Goal: Information Seeking & Learning: Learn about a topic

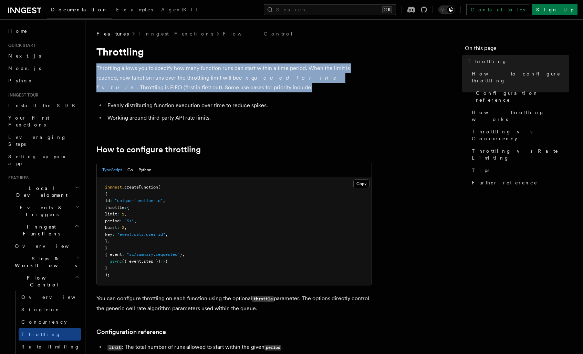
drag, startPoint x: 157, startPoint y: 58, endPoint x: 217, endPoint y: 88, distance: 67.0
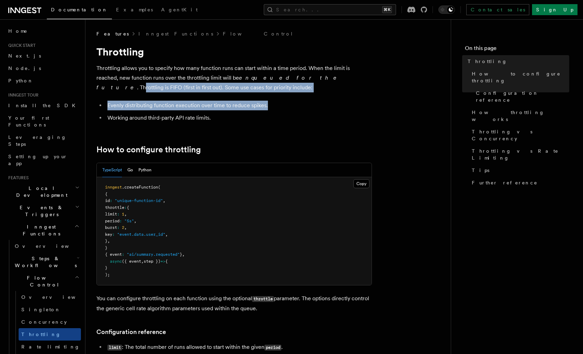
drag, startPoint x: 280, startPoint y: 74, endPoint x: 352, endPoint y: 102, distance: 76.6
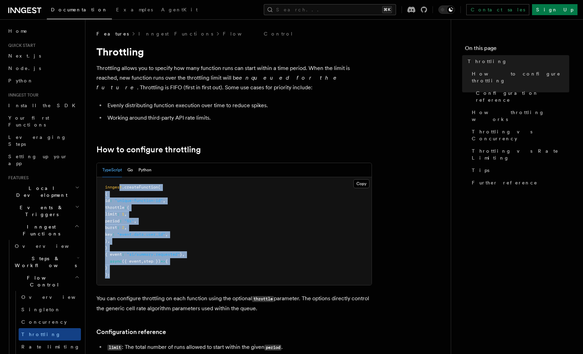
drag, startPoint x: 120, startPoint y: 184, endPoint x: 183, endPoint y: 276, distance: 111.5
click at [185, 277] on pre "inngest .createFunction ( { id : "unique-function-id" , throttle : { limit : 1 …" at bounding box center [234, 231] width 275 height 108
click at [172, 266] on pre "inngest .createFunction ( { id : "unique-function-id" , throttle : { limit : 1 …" at bounding box center [234, 231] width 275 height 108
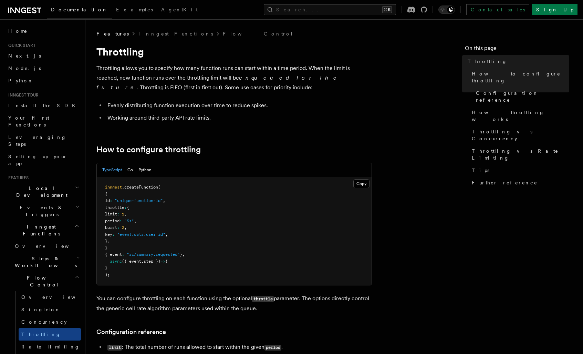
drag, startPoint x: 114, startPoint y: 197, endPoint x: 189, endPoint y: 247, distance: 90.9
click at [189, 247] on pre "inngest .createFunction ( { id : "unique-function-id" , throttle : { limit : 1 …" at bounding box center [234, 231] width 275 height 108
click at [209, 248] on pre "inngest .createFunction ( { id : "unique-function-id" , throttle : { limit : 1 …" at bounding box center [234, 231] width 275 height 108
drag, startPoint x: 127, startPoint y: 182, endPoint x: 157, endPoint y: 237, distance: 62.4
click at [157, 242] on pre "inngest .createFunction ( { id : "unique-function-id" , throttle : { limit : 1 …" at bounding box center [234, 231] width 275 height 108
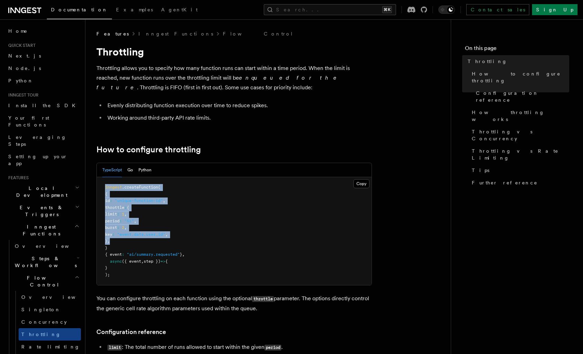
click at [157, 237] on pre "inngest .createFunction ( { id : "unique-function-id" , throttle : { limit : 1 …" at bounding box center [234, 231] width 275 height 108
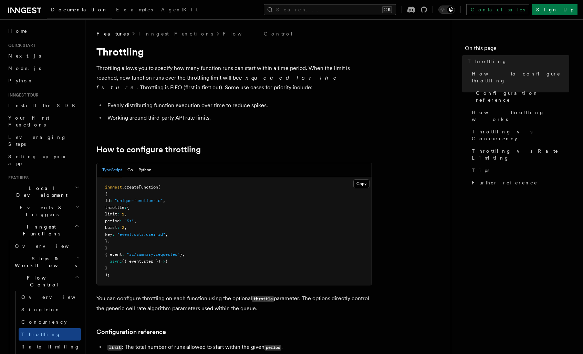
drag, startPoint x: 119, startPoint y: 206, endPoint x: 166, endPoint y: 249, distance: 63.6
click at [166, 249] on pre "inngest .createFunction ( { id : "unique-function-id" , throttle : { limit : 1 …" at bounding box center [234, 231] width 275 height 108
drag, startPoint x: 154, startPoint y: 241, endPoint x: 151, endPoint y: 246, distance: 6.0
click at [154, 243] on pre "inngest .createFunction ( { id : "unique-function-id" , throttle : { limit : 1 …" at bounding box center [234, 231] width 275 height 108
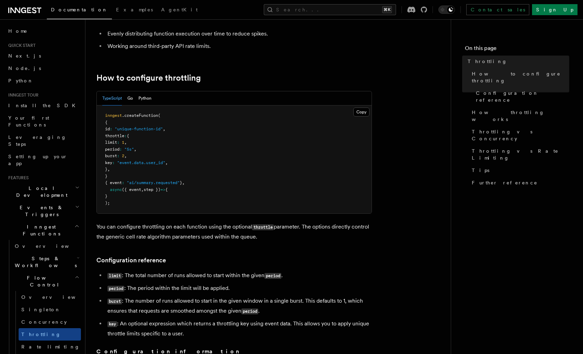
scroll to position [143, 0]
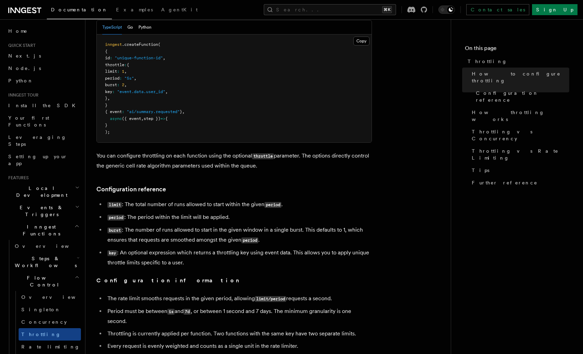
drag, startPoint x: 147, startPoint y: 126, endPoint x: 106, endPoint y: 44, distance: 92.4
click at [106, 44] on pre "inngest .createFunction ( { id : "unique-function-id" , throttle : { limit : 1 …" at bounding box center [234, 88] width 275 height 108
click at [106, 44] on span "inngest" at bounding box center [113, 44] width 17 height 5
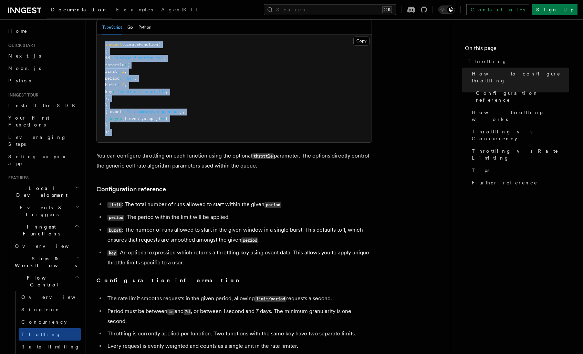
drag, startPoint x: 106, startPoint y: 44, endPoint x: 174, endPoint y: 138, distance: 116.2
click at [174, 138] on pre "inngest .createFunction ( { id : "unique-function-id" , throttle : { limit : 1 …" at bounding box center [234, 88] width 275 height 108
click at [173, 138] on pre "inngest .createFunction ( { id : "unique-function-id" , throttle : { limit : 1 …" at bounding box center [234, 88] width 275 height 108
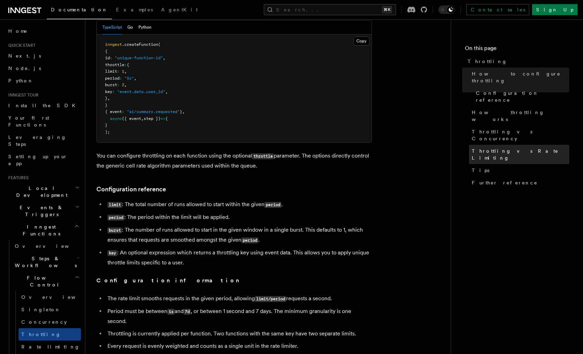
click at [509, 147] on span "Throttling vs Rate Limiting" at bounding box center [520, 154] width 97 height 14
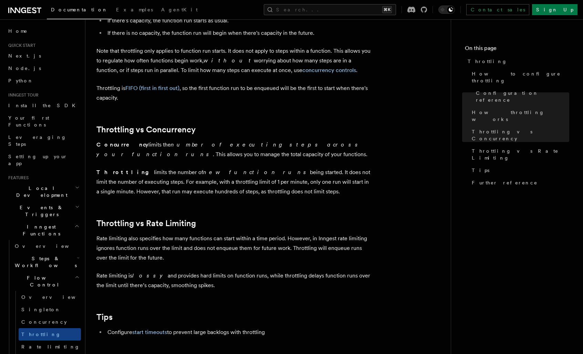
scroll to position [153, 0]
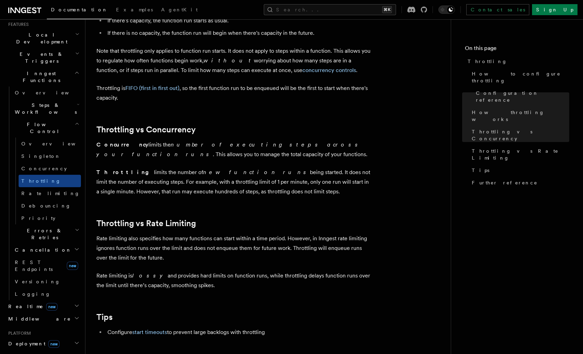
click at [26, 340] on span "Deployment new" at bounding box center [33, 343] width 54 height 7
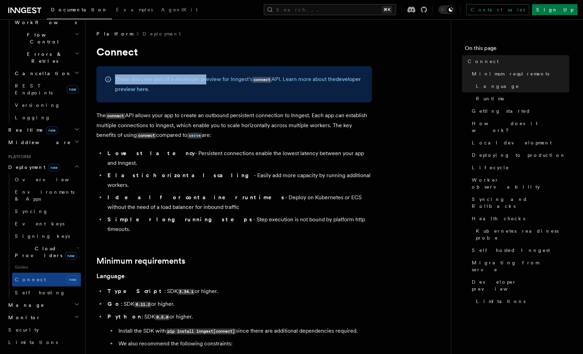
drag, startPoint x: 206, startPoint y: 83, endPoint x: 207, endPoint y: 99, distance: 15.5
click at [194, 73] on div "These docs are part of a developer preview for Inngest's connect API. Learn mor…" at bounding box center [234, 84] width 276 height 36
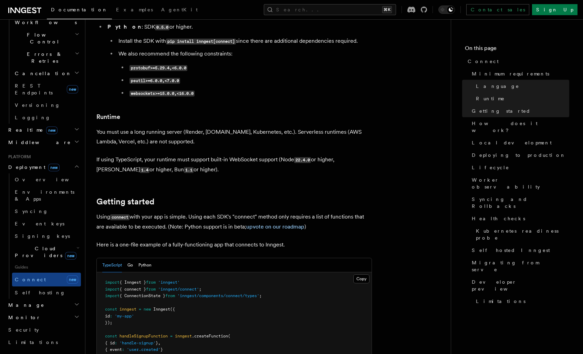
scroll to position [400, 0]
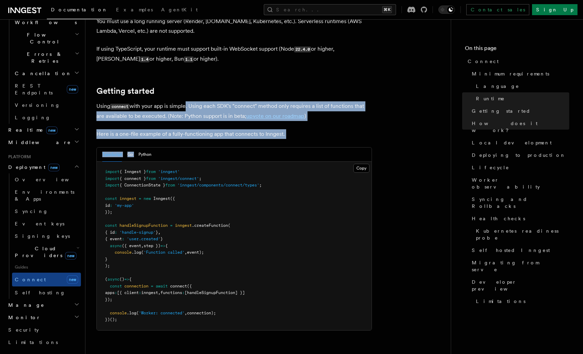
drag, startPoint x: 185, startPoint y: 75, endPoint x: 328, endPoint y: 112, distance: 147.4
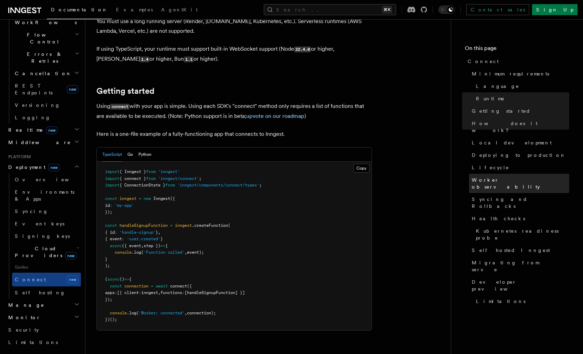
click at [513, 176] on span "Worker observability" at bounding box center [520, 183] width 97 height 14
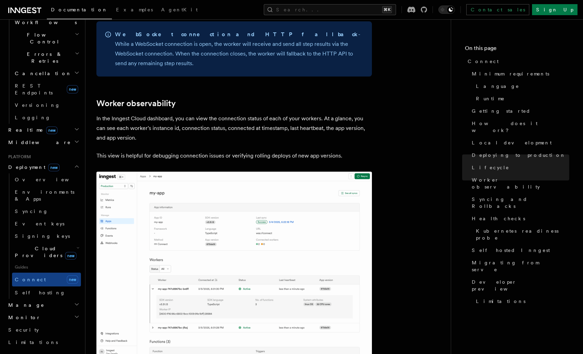
scroll to position [2360, 0]
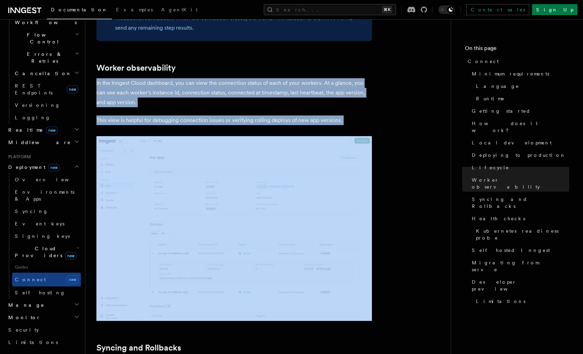
drag, startPoint x: 345, startPoint y: 83, endPoint x: 292, endPoint y: 35, distance: 71.7
click at [292, 78] on p "In the Inngest Cloud dashboard, you can view the connection status of each of y…" at bounding box center [234, 92] width 276 height 29
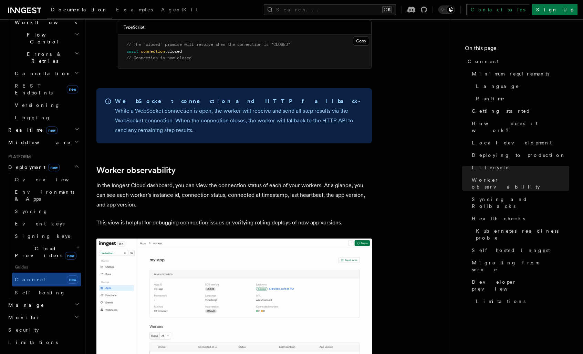
scroll to position [2187, 0]
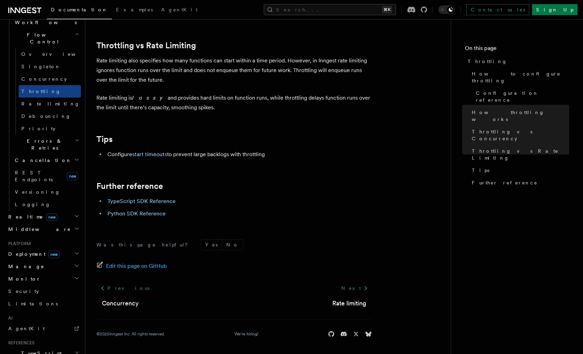
scroll to position [648, 0]
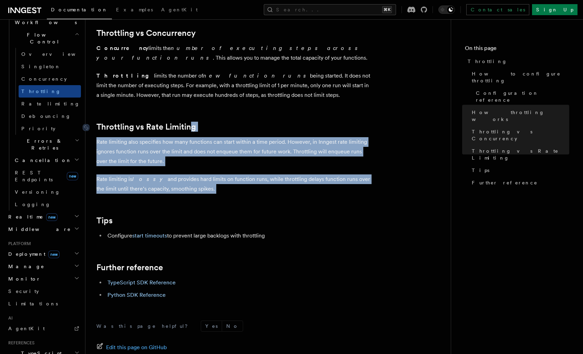
drag, startPoint x: 228, startPoint y: 202, endPoint x: 193, endPoint y: 126, distance: 83.2
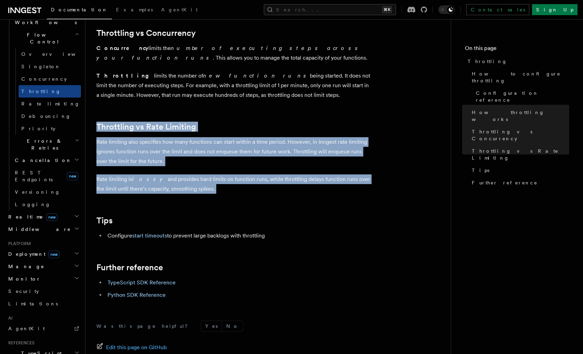
drag, startPoint x: 241, startPoint y: 107, endPoint x: 301, endPoint y: 195, distance: 106.3
click at [301, 194] on p "Rate limiting is lossy and provides hard limits on function runs, while throttl…" at bounding box center [234, 183] width 276 height 19
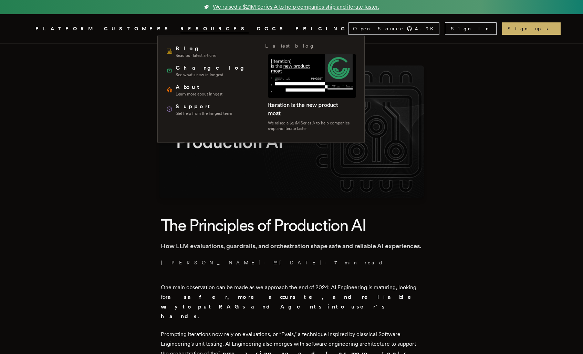
click at [184, 29] on span "RESOURCES" at bounding box center [214, 28] width 68 height 9
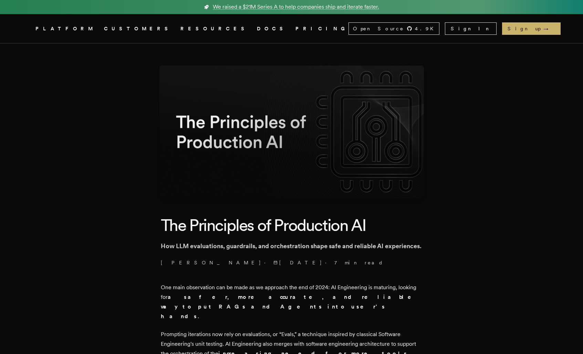
click at [257, 30] on link "DOCS" at bounding box center [272, 28] width 30 height 9
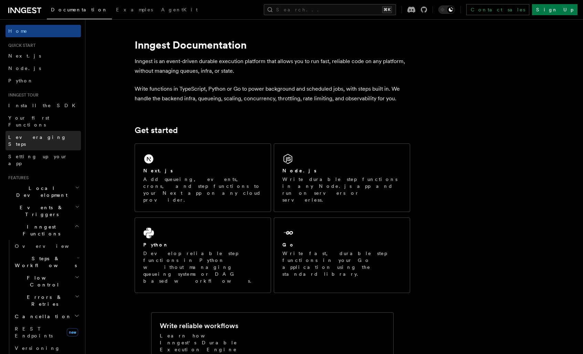
click at [40, 134] on link "Leveraging Steps" at bounding box center [43, 140] width 75 height 19
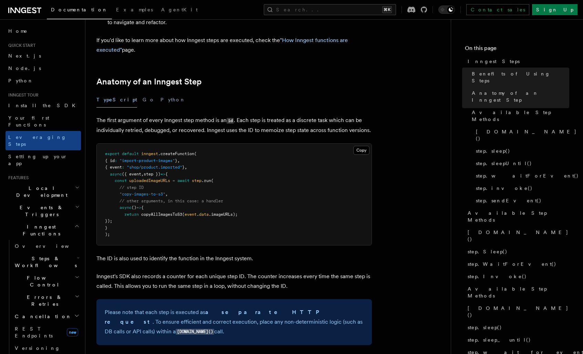
scroll to position [302, 0]
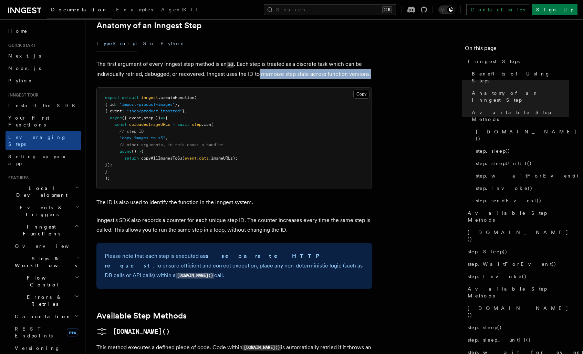
drag, startPoint x: 259, startPoint y: 37, endPoint x: 393, endPoint y: 37, distance: 134.3
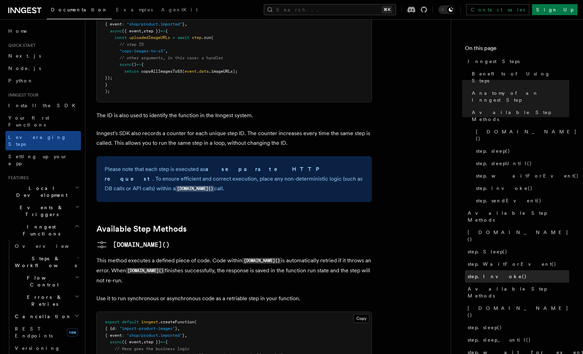
scroll to position [3, 0]
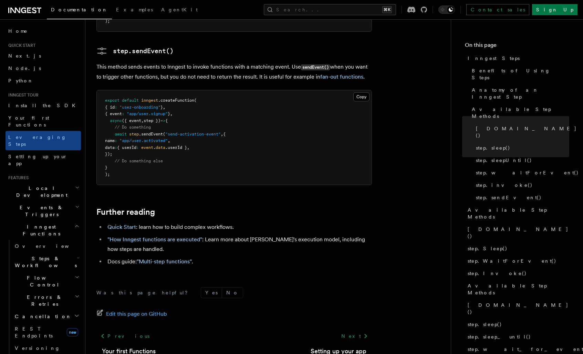
scroll to position [1465, 0]
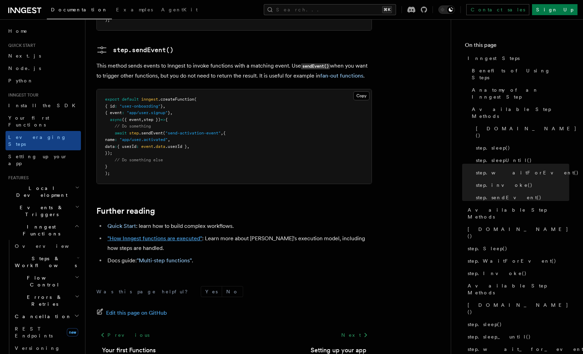
click at [143, 235] on link ""How Inngest functions are executed"" at bounding box center [154, 238] width 95 height 7
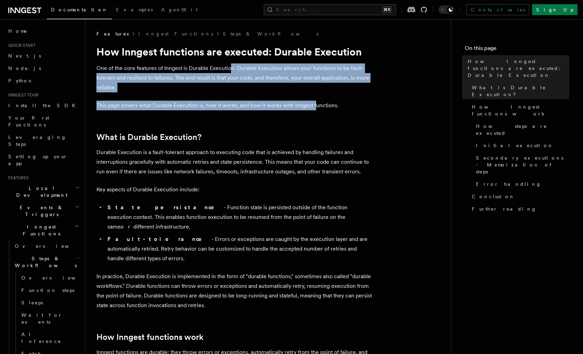
drag, startPoint x: 231, startPoint y: 64, endPoint x: 333, endPoint y: 109, distance: 111.5
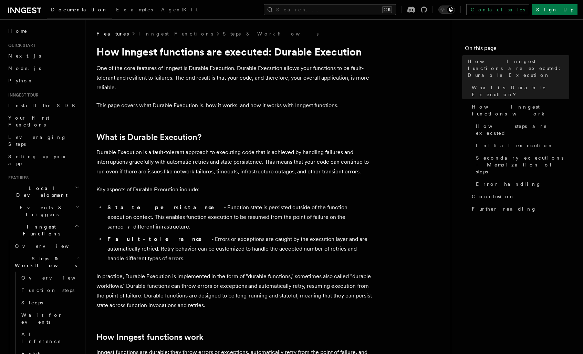
click at [121, 82] on p "One of the core features of Inngest is Durable Execution. Durable Execution all…" at bounding box center [234, 77] width 276 height 29
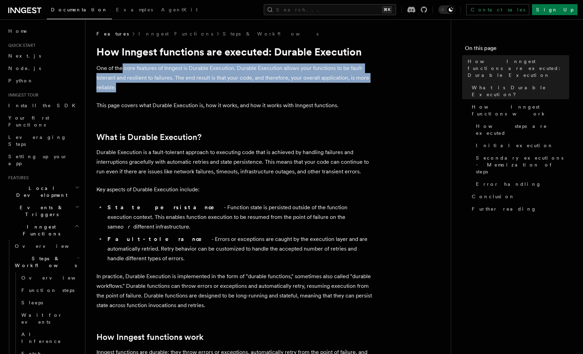
drag, startPoint x: 125, startPoint y: 83, endPoint x: 138, endPoint y: 77, distance: 14.8
click at [123, 64] on p "One of the core features of Inngest is Durable Execution. Durable Execution all…" at bounding box center [234, 77] width 276 height 29
click at [263, 87] on p "One of the core features of Inngest is Durable Execution. Durable Execution all…" at bounding box center [234, 77] width 276 height 29
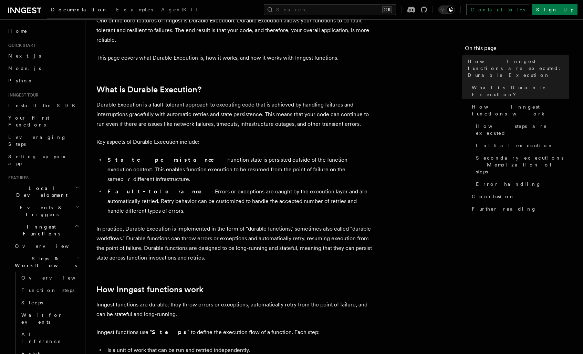
scroll to position [52, 0]
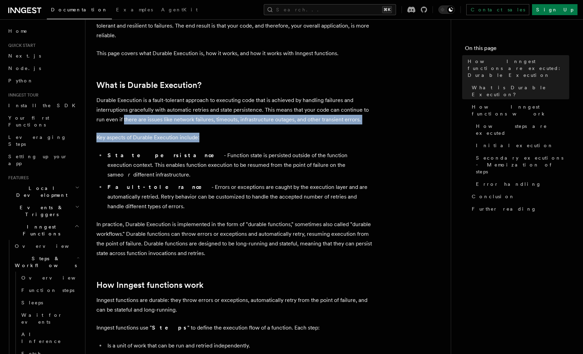
drag, startPoint x: 123, startPoint y: 120, endPoint x: 219, endPoint y: 136, distance: 97.3
click at [232, 142] on p "Key aspects of Durable Execution include:" at bounding box center [234, 138] width 276 height 10
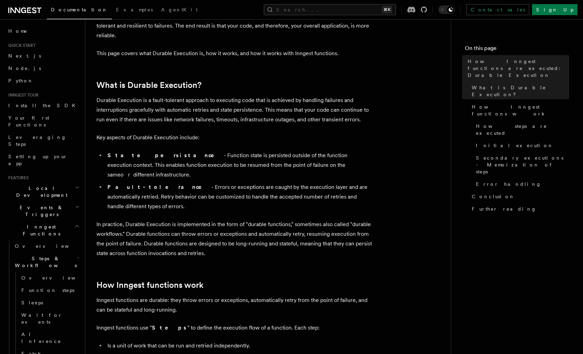
drag, startPoint x: 160, startPoint y: 157, endPoint x: 344, endPoint y: 168, distance: 184.2
click at [344, 168] on li "State persistance - Function state is persisted outside of the function executi…" at bounding box center [238, 165] width 267 height 29
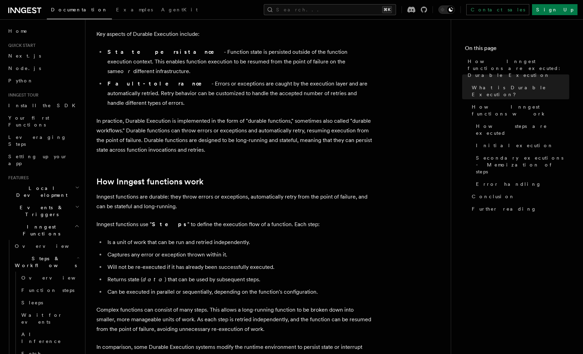
scroll to position [202, 0]
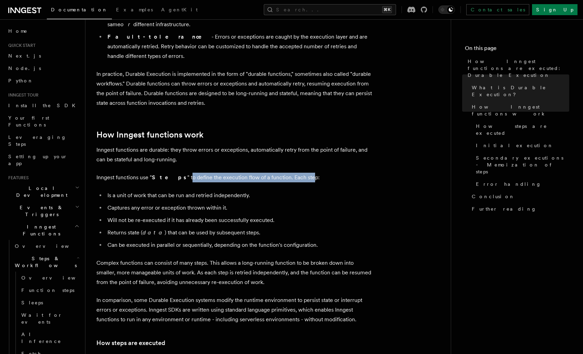
drag, startPoint x: 173, startPoint y: 158, endPoint x: 294, endPoint y: 155, distance: 120.9
click at [294, 173] on p "Inngest functions use " Steps " to define the execution flow of a function. Eac…" at bounding box center [234, 178] width 276 height 10
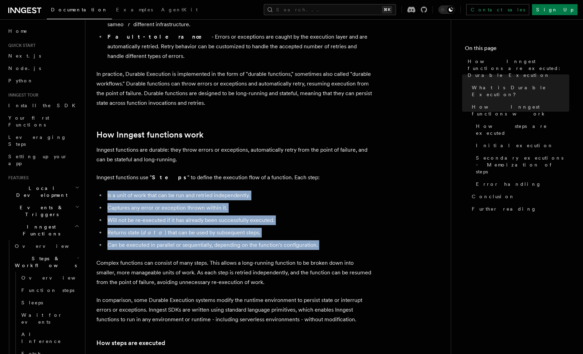
drag, startPoint x: 133, startPoint y: 170, endPoint x: 361, endPoint y: 232, distance: 236.6
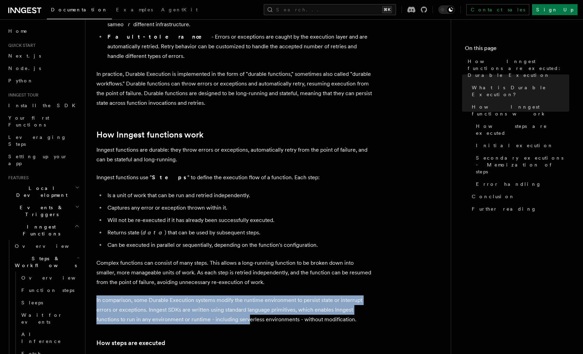
drag, startPoint x: 134, startPoint y: 273, endPoint x: 249, endPoint y: 304, distance: 118.8
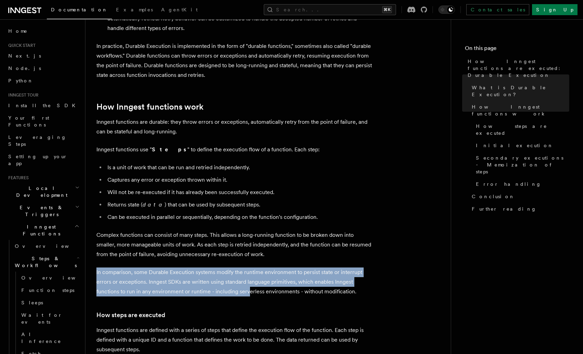
scroll to position [235, 0]
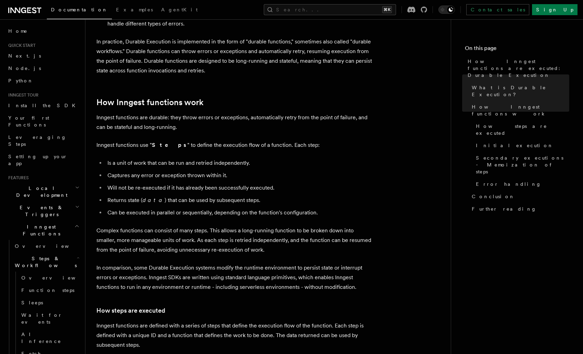
click at [320, 271] on p "In comparison, some Durable Execution systems modify the runtime environment to…" at bounding box center [234, 277] width 276 height 29
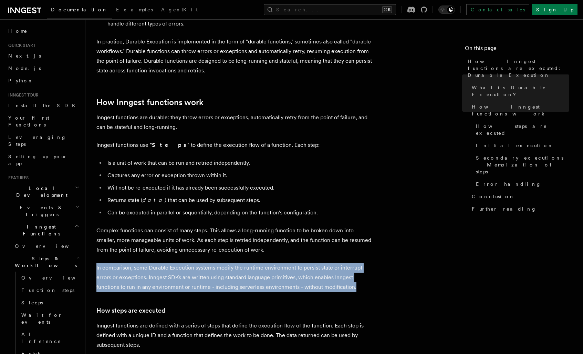
drag, startPoint x: 370, startPoint y: 268, endPoint x: 341, endPoint y: 235, distance: 43.9
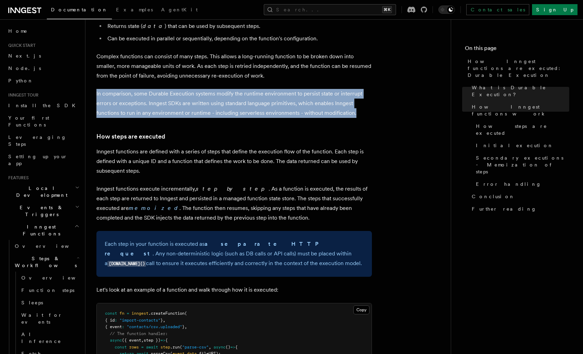
scroll to position [417, 0]
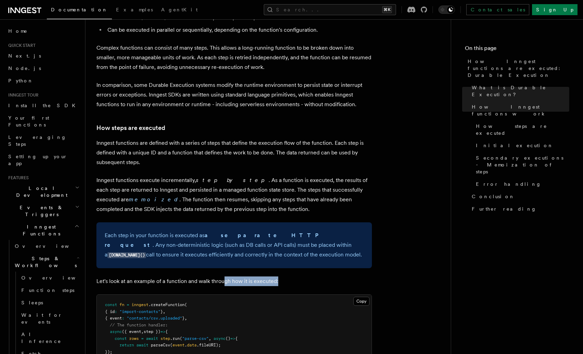
drag, startPoint x: 229, startPoint y: 264, endPoint x: 224, endPoint y: 263, distance: 5.3
click at [224, 276] on p "Let's look at an example of a function and walk through how it is executed:" at bounding box center [234, 281] width 276 height 10
drag, startPoint x: 216, startPoint y: 243, endPoint x: 164, endPoint y: 215, distance: 58.7
click at [164, 222] on div "Each step in your function is executed as a separate HTTP request . Any non-det…" at bounding box center [234, 245] width 276 height 46
drag, startPoint x: 121, startPoint y: 211, endPoint x: 242, endPoint y: 236, distance: 124.4
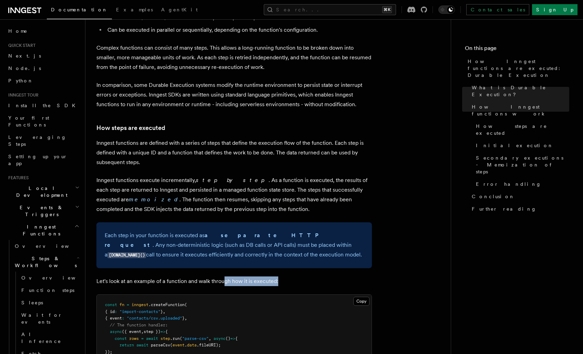
click at [242, 236] on p "Each step in your function is executed as a separate HTTP request . Any non-det…" at bounding box center [234, 244] width 259 height 29
click at [299, 240] on p "Each step in your function is executed as a separate HTTP request . Any non-det…" at bounding box center [234, 244] width 259 height 29
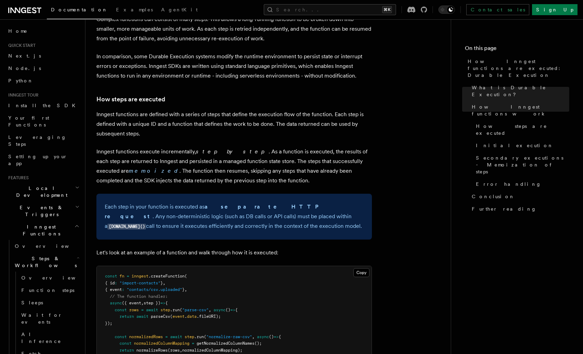
scroll to position [466, 0]
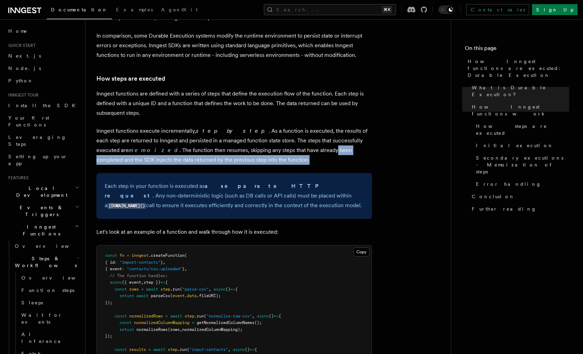
drag, startPoint x: 244, startPoint y: 139, endPoint x: 279, endPoint y: 134, distance: 35.5
click at [279, 134] on p "Inngest functions execute incrementally, step by step . As a function is execut…" at bounding box center [234, 145] width 276 height 39
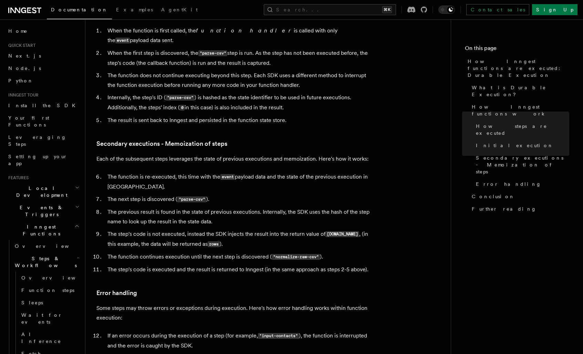
scroll to position [823, 0]
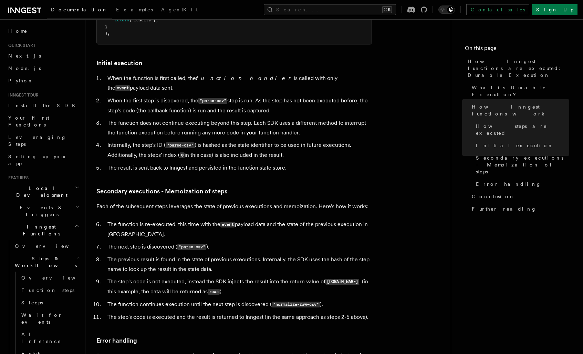
drag, startPoint x: 182, startPoint y: 58, endPoint x: 376, endPoint y: 62, distance: 194.3
click at [376, 62] on article "Features Inngest Functions Steps & Workflows How Inngest functions are executed…" at bounding box center [267, 23] width 343 height 1630
drag, startPoint x: 310, startPoint y: 78, endPoint x: 107, endPoint y: 73, distance: 203.6
click at [107, 96] on li "When the first step is discovered, the "parse-csv" step is run. As the step has…" at bounding box center [238, 106] width 267 height 20
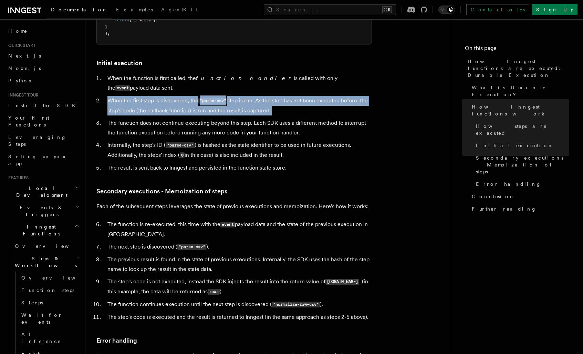
drag, startPoint x: 107, startPoint y: 73, endPoint x: 283, endPoint y: 82, distance: 176.9
click at [283, 96] on li "When the first step is discovered, the "parse-csv" step is run. As the step has…" at bounding box center [238, 106] width 267 height 20
click at [108, 118] on li "The function does not continue executing beyond this step. Each SDK uses a diff…" at bounding box center [238, 127] width 267 height 19
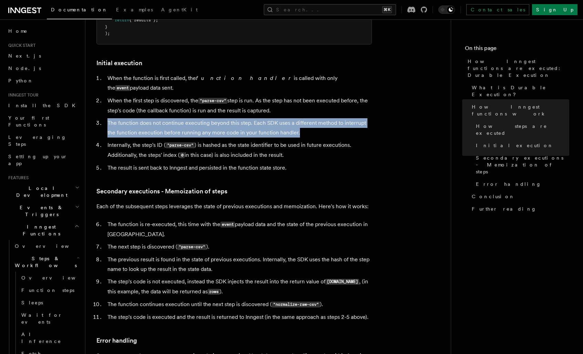
drag, startPoint x: 108, startPoint y: 96, endPoint x: 312, endPoint y: 104, distance: 204.7
click at [312, 118] on li "The function does not continue executing beyond this step. Each SDK uses a diff…" at bounding box center [238, 127] width 267 height 19
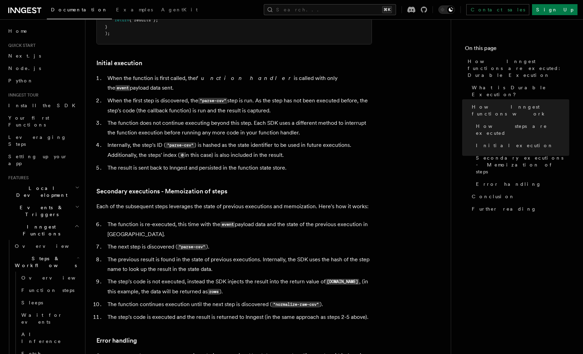
click at [229, 183] on article "Features Inngest Functions Steps & Workflows How Inngest functions are executed…" at bounding box center [267, 23] width 343 height 1630
drag, startPoint x: 169, startPoint y: 132, endPoint x: 167, endPoint y: 125, distance: 6.5
click at [167, 140] on li "Internally, the step's ID ( "parse-csv" ) is hashed as the state identifier to …" at bounding box center [238, 150] width 267 height 20
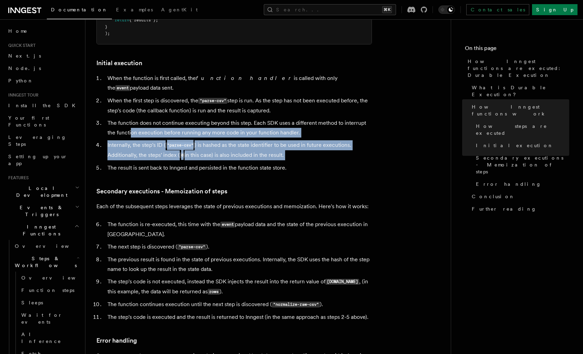
drag, startPoint x: 131, startPoint y: 102, endPoint x: 349, endPoint y: 134, distance: 220.4
click at [349, 134] on ol "When the function is first called, the function handler is called with only the…" at bounding box center [234, 122] width 276 height 99
drag, startPoint x: 349, startPoint y: 134, endPoint x: 336, endPoint y: 161, distance: 29.6
click at [349, 135] on ol "When the function is first called, the function handler is called with only the…" at bounding box center [234, 122] width 276 height 99
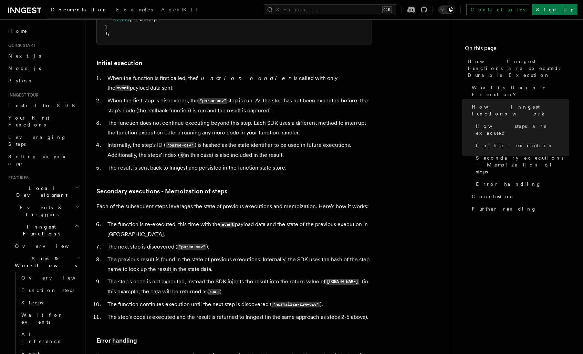
click at [330, 96] on li "When the first step is discovered, the "parse-csv" step is run. As the step has…" at bounding box center [238, 106] width 267 height 20
click at [290, 146] on article "Features Inngest Functions Steps & Workflows How Inngest functions are executed…" at bounding box center [267, 23] width 343 height 1630
drag, startPoint x: 297, startPoint y: 142, endPoint x: 294, endPoint y: 121, distance: 20.9
click at [294, 122] on ol "When the function is first called, the function handler is called with only the…" at bounding box center [234, 122] width 276 height 99
click at [353, 147] on article "Features Inngest Functions Steps & Workflows How Inngest functions are executed…" at bounding box center [267, 23] width 343 height 1630
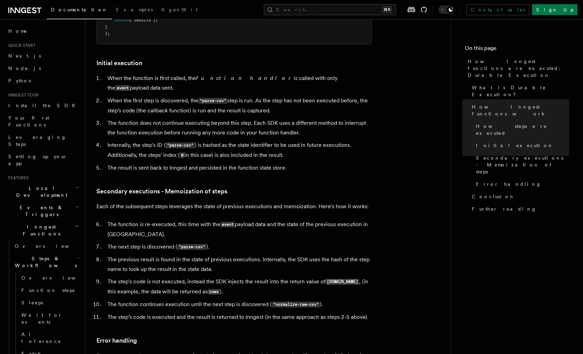
drag, startPoint x: 347, startPoint y: 132, endPoint x: 277, endPoint y: 53, distance: 105.4
click at [277, 53] on article "Features Inngest Functions Steps & Workflows How Inngest functions are executed…" at bounding box center [267, 23] width 343 height 1630
click at [276, 50] on article "Features Inngest Functions Steps & Workflows How Inngest functions are executed…" at bounding box center [267, 23] width 343 height 1630
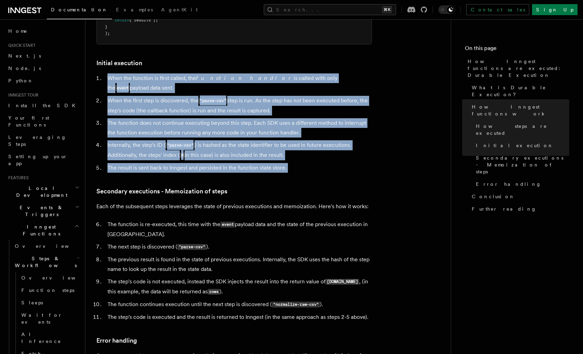
drag, startPoint x: 276, startPoint y: 50, endPoint x: 309, endPoint y: 137, distance: 92.9
click at [309, 137] on article "Features Inngest Functions Steps & Workflows How Inngest functions are executed…" at bounding box center [267, 23] width 343 height 1630
click at [309, 163] on li "The result is sent back to Inngest and persisted in the function state store." at bounding box center [238, 168] width 267 height 10
drag, startPoint x: 309, startPoint y: 137, endPoint x: 182, endPoint y: 38, distance: 161.2
click at [182, 38] on article "Features Inngest Functions Steps & Workflows How Inngest functions are executed…" at bounding box center [267, 23] width 343 height 1630
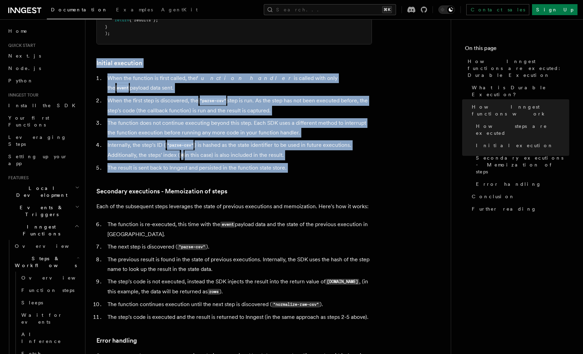
click at [182, 38] on article "Features Inngest Functions Steps & Workflows How Inngest functions are executed…" at bounding box center [267, 23] width 343 height 1630
drag, startPoint x: 182, startPoint y: 38, endPoint x: 321, endPoint y: 140, distance: 173.0
click at [321, 140] on article "Features Inngest Functions Steps & Workflows How Inngest functions are executed…" at bounding box center [267, 23] width 343 height 1630
click at [322, 163] on li "The result is sent back to Inngest and persisted in the function state store." at bounding box center [238, 168] width 267 height 10
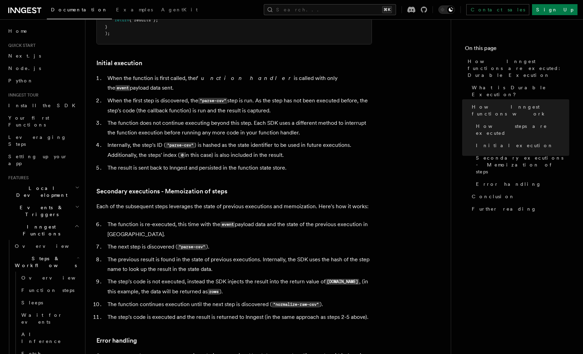
click at [283, 190] on article "Features Inngest Functions Steps & Workflows How Inngest functions are executed…" at bounding box center [267, 23] width 343 height 1630
drag, startPoint x: 231, startPoint y: 112, endPoint x: 86, endPoint y: 57, distance: 154.7
click at [230, 140] on li "Internally, the step's ID ( "parse-csv" ) is hashed as the state identifier to …" at bounding box center [238, 150] width 267 height 20
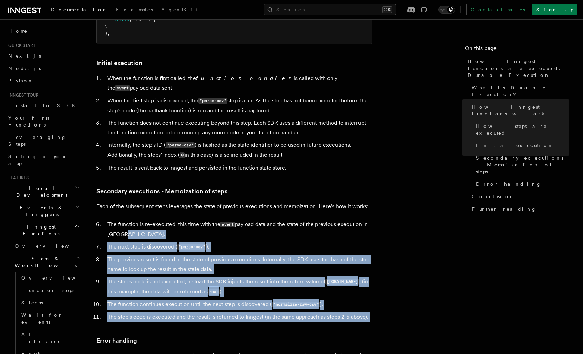
drag, startPoint x: 145, startPoint y: 202, endPoint x: 255, endPoint y: 305, distance: 150.6
click at [209, 299] on article "Features Inngest Functions Steps & Workflows How Inngest functions are executed…" at bounding box center [267, 23] width 343 height 1630
click at [260, 305] on article "Features Inngest Functions Steps & Workflows How Inngest functions are executed…" at bounding box center [267, 23] width 343 height 1630
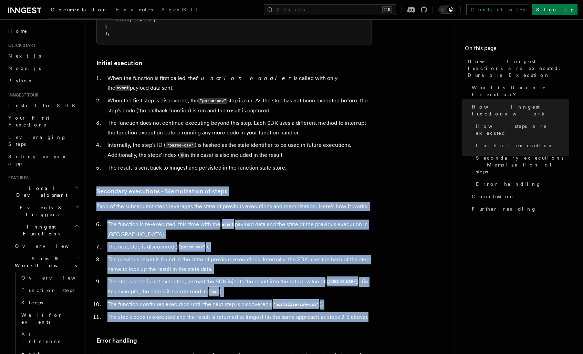
drag, startPoint x: 372, startPoint y: 294, endPoint x: 282, endPoint y: 153, distance: 166.8
click at [282, 153] on article "Features Inngest Functions Steps & Workflows How Inngest functions are executed…" at bounding box center [267, 23] width 343 height 1630
click at [280, 151] on article "Features Inngest Functions Steps & Workflows How Inngest functions are executed…" at bounding box center [267, 23] width 343 height 1630
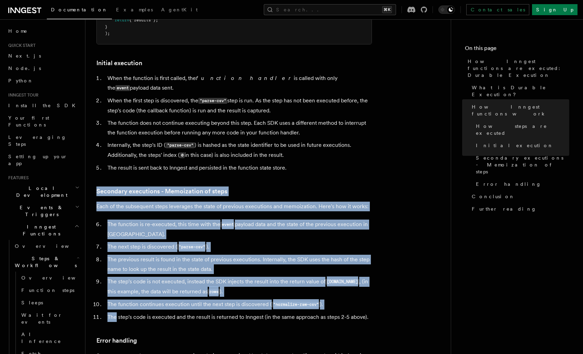
drag, startPoint x: 280, startPoint y: 151, endPoint x: 383, endPoint y: 285, distance: 168.7
click at [383, 283] on article "Features Inngest Functions Steps & Workflows How Inngest functions are executed…" at bounding box center [267, 23] width 343 height 1630
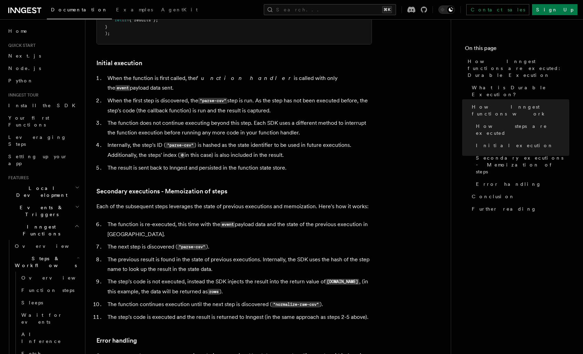
click at [380, 286] on article "Features Inngest Functions Steps & Workflows How Inngest functions are executed…" at bounding box center [267, 23] width 343 height 1630
drag, startPoint x: 140, startPoint y: 135, endPoint x: 147, endPoint y: 154, distance: 20.9
click at [143, 163] on li "The result is sent back to Inngest and persisted in the function state store." at bounding box center [238, 168] width 267 height 10
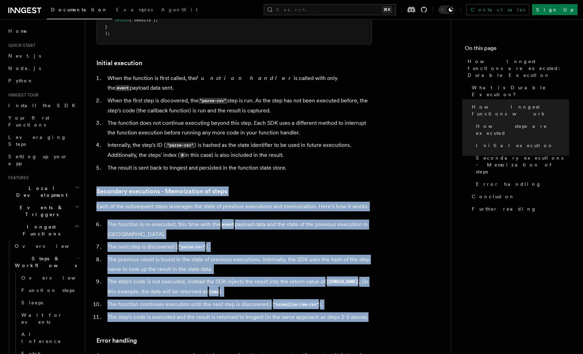
drag, startPoint x: 147, startPoint y: 154, endPoint x: 373, endPoint y: 291, distance: 263.3
click at [373, 291] on article "Features Inngest Functions Steps & Workflows How Inngest functions are executed…" at bounding box center [267, 23] width 343 height 1630
drag, startPoint x: 371, startPoint y: 292, endPoint x: 192, endPoint y: 156, distance: 224.2
click at [192, 156] on article "Features Inngest Functions Steps & Workflows How Inngest functions are executed…" at bounding box center [267, 23] width 343 height 1630
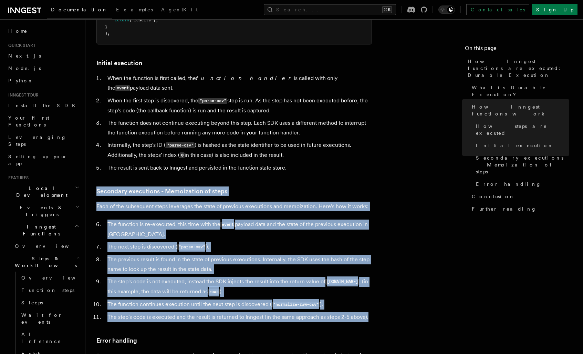
click at [192, 154] on article "Features Inngest Functions Steps & Workflows How Inngest functions are executed…" at bounding box center [267, 23] width 343 height 1630
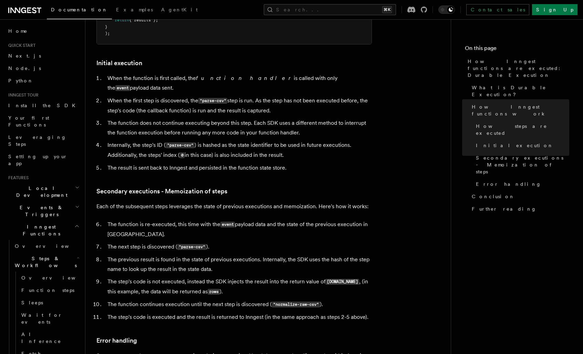
click at [44, 223] on span "Inngest Functions" at bounding box center [40, 230] width 69 height 14
click at [55, 240] on h2 "Realtime new" at bounding box center [43, 246] width 75 height 12
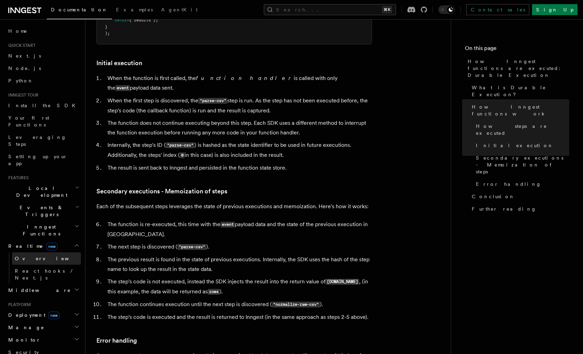
click at [54, 252] on link "Overview" at bounding box center [46, 258] width 69 height 12
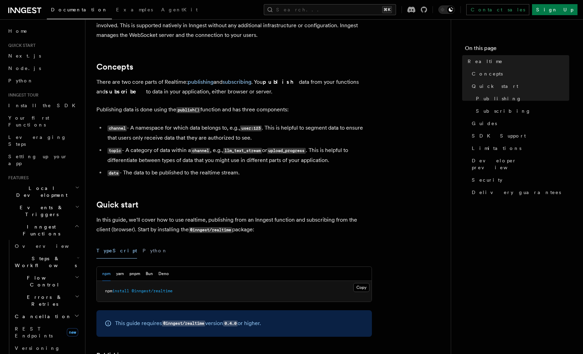
scroll to position [131, 0]
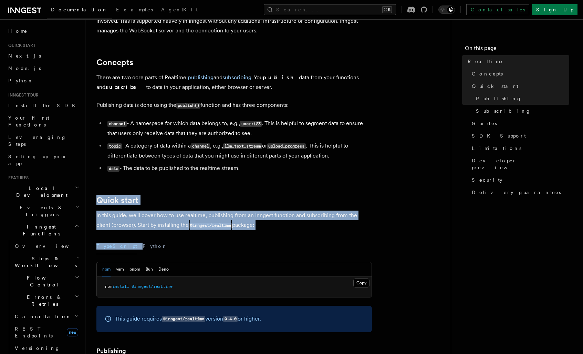
drag, startPoint x: 266, startPoint y: 233, endPoint x: 213, endPoint y: 187, distance: 70.4
